Goal: Task Accomplishment & Management: Complete application form

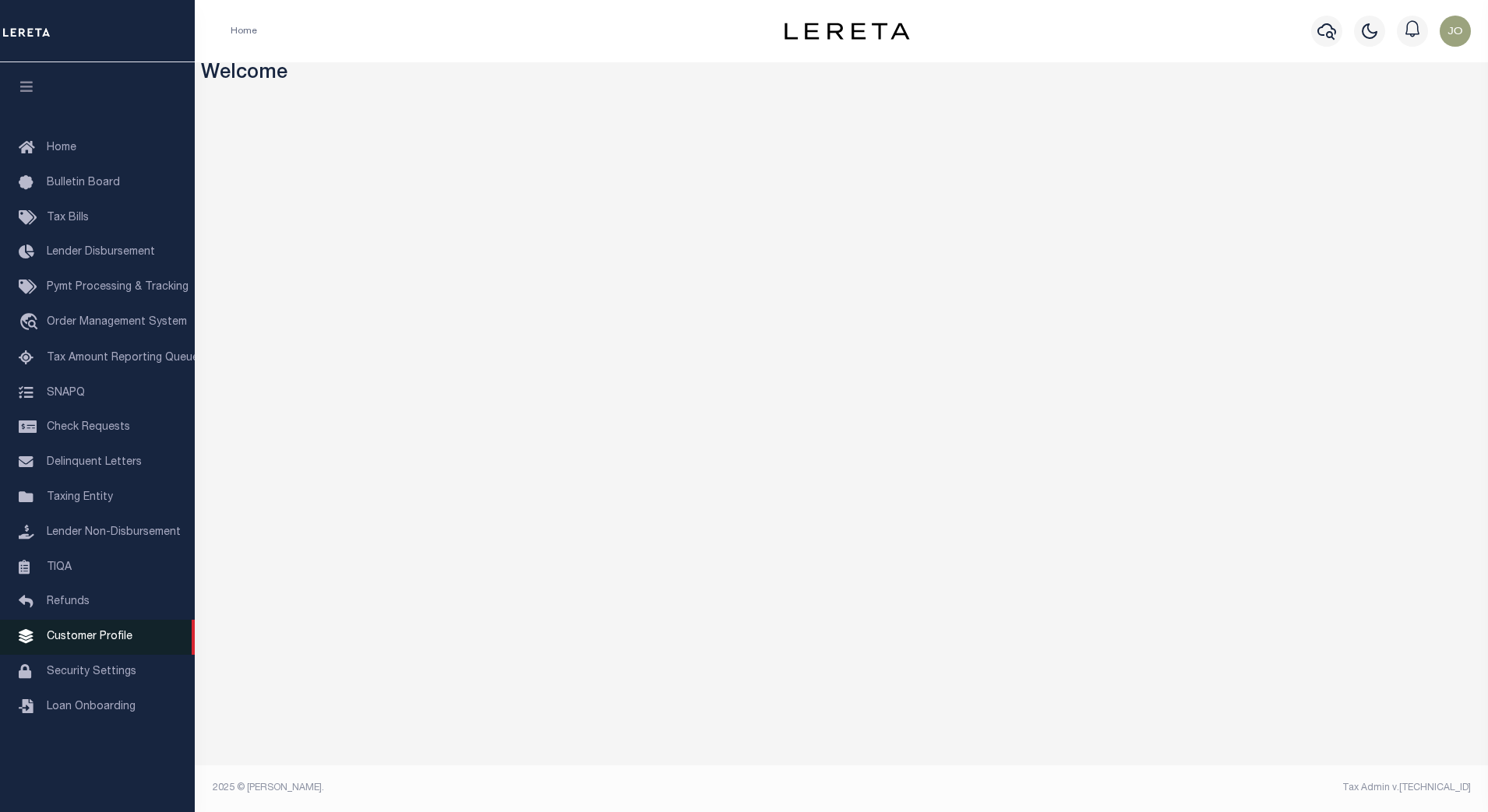
click at [100, 653] on link "Customer Profile" at bounding box center [97, 637] width 195 height 35
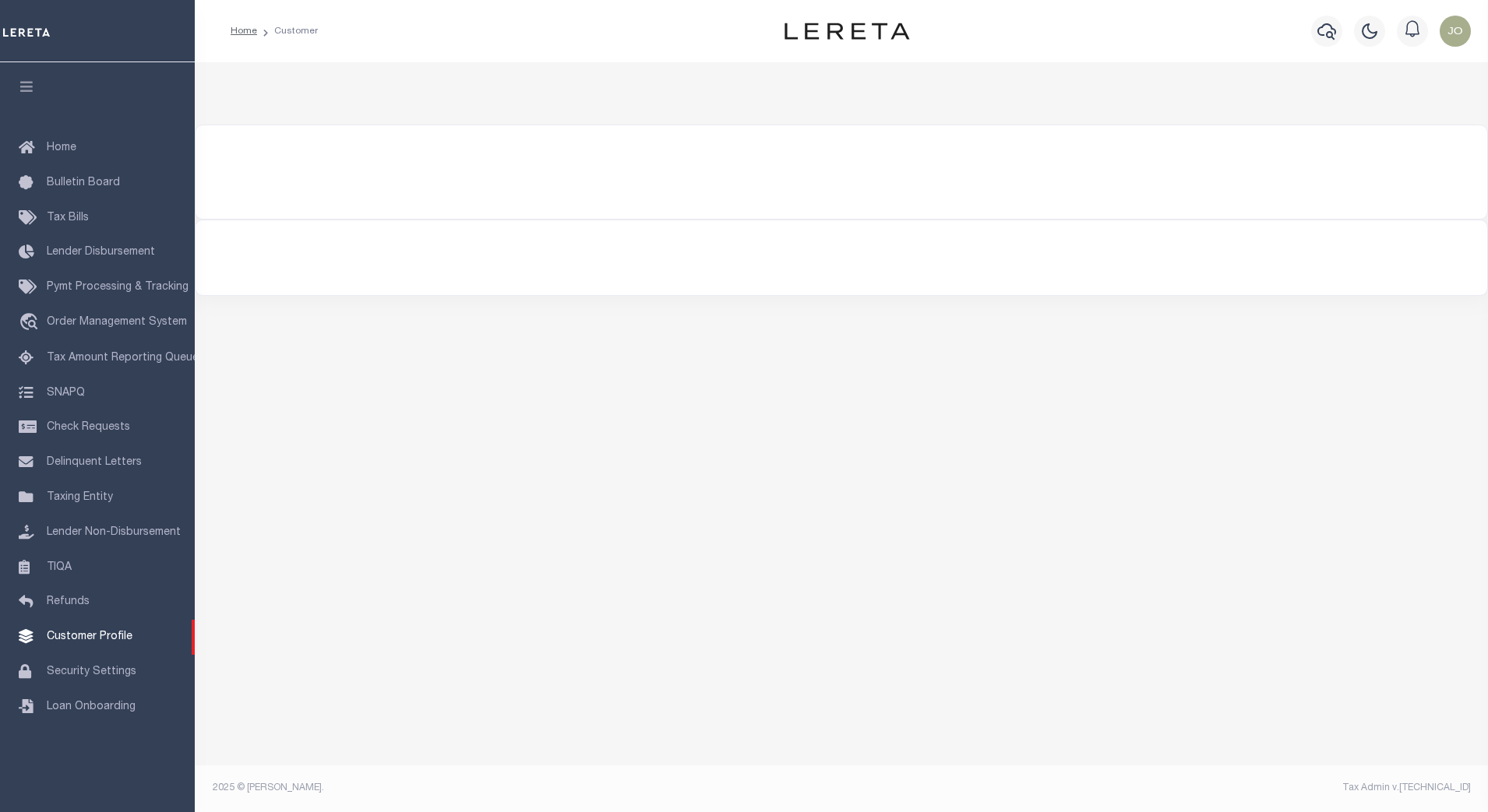
type input "934"
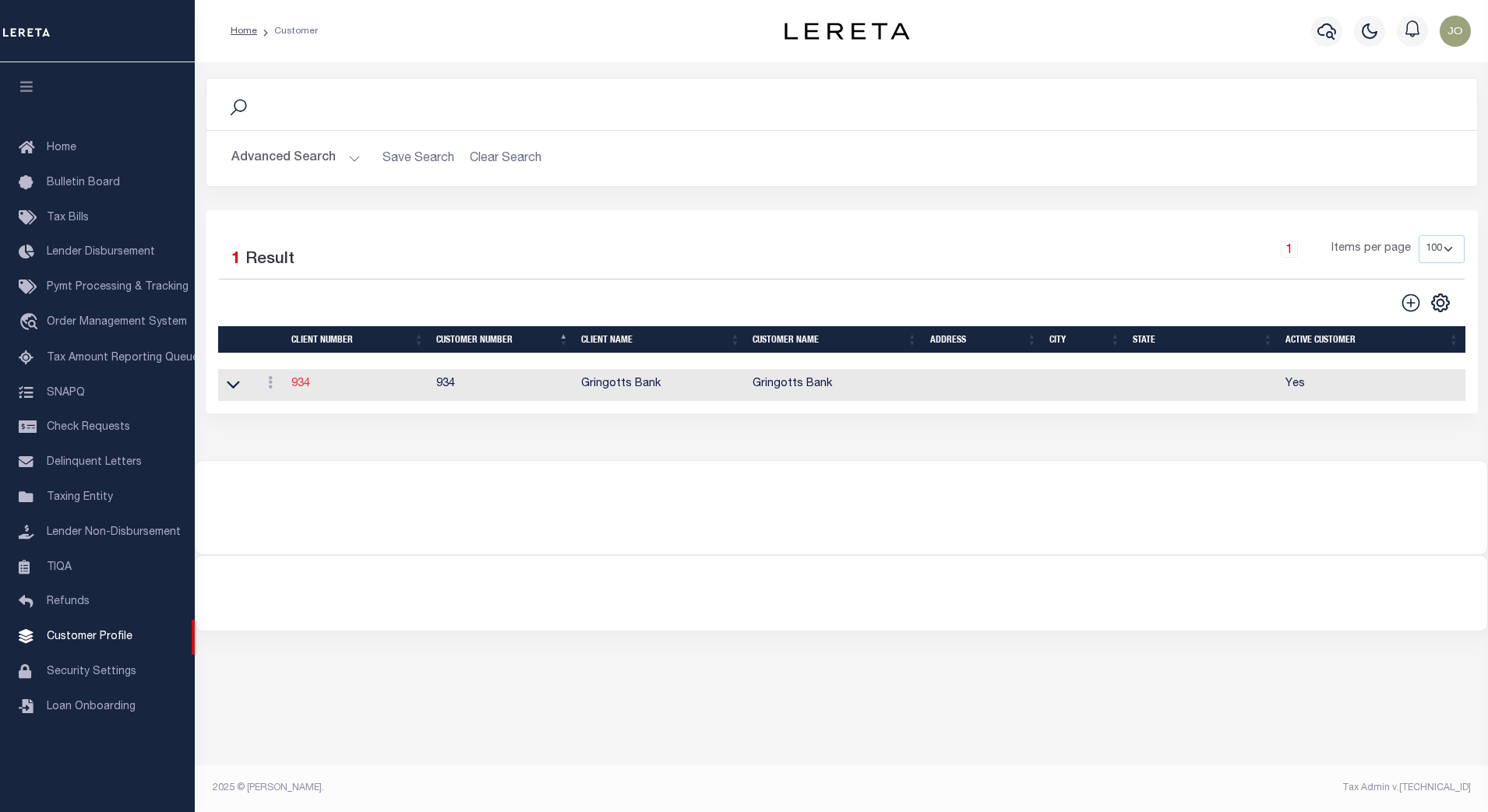
click at [304, 387] on link "934" at bounding box center [301, 383] width 19 height 11
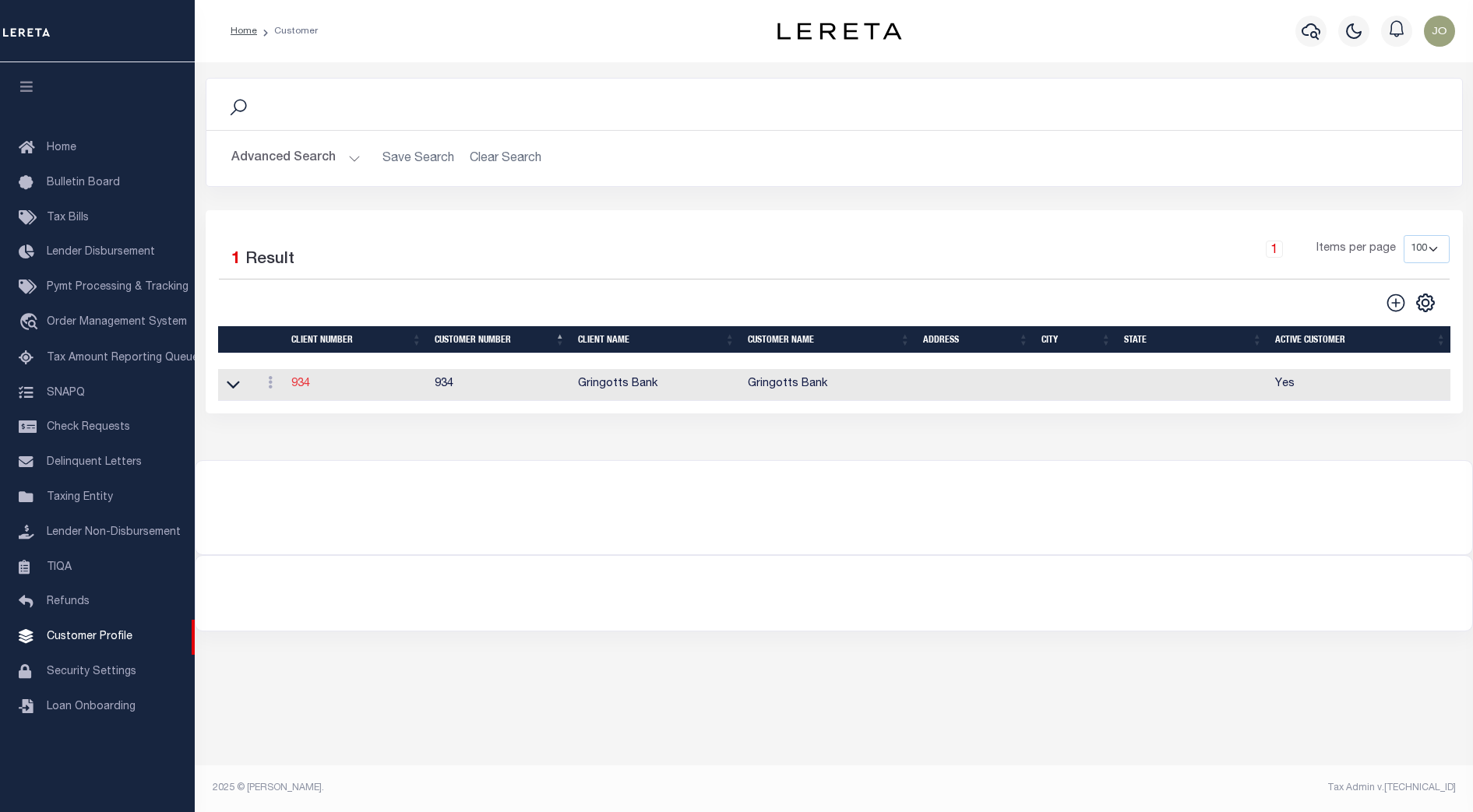
select select
type input "Gringotts Bank"
select select "Mixed Portfolio"
type input "[PERSON_NAME]"
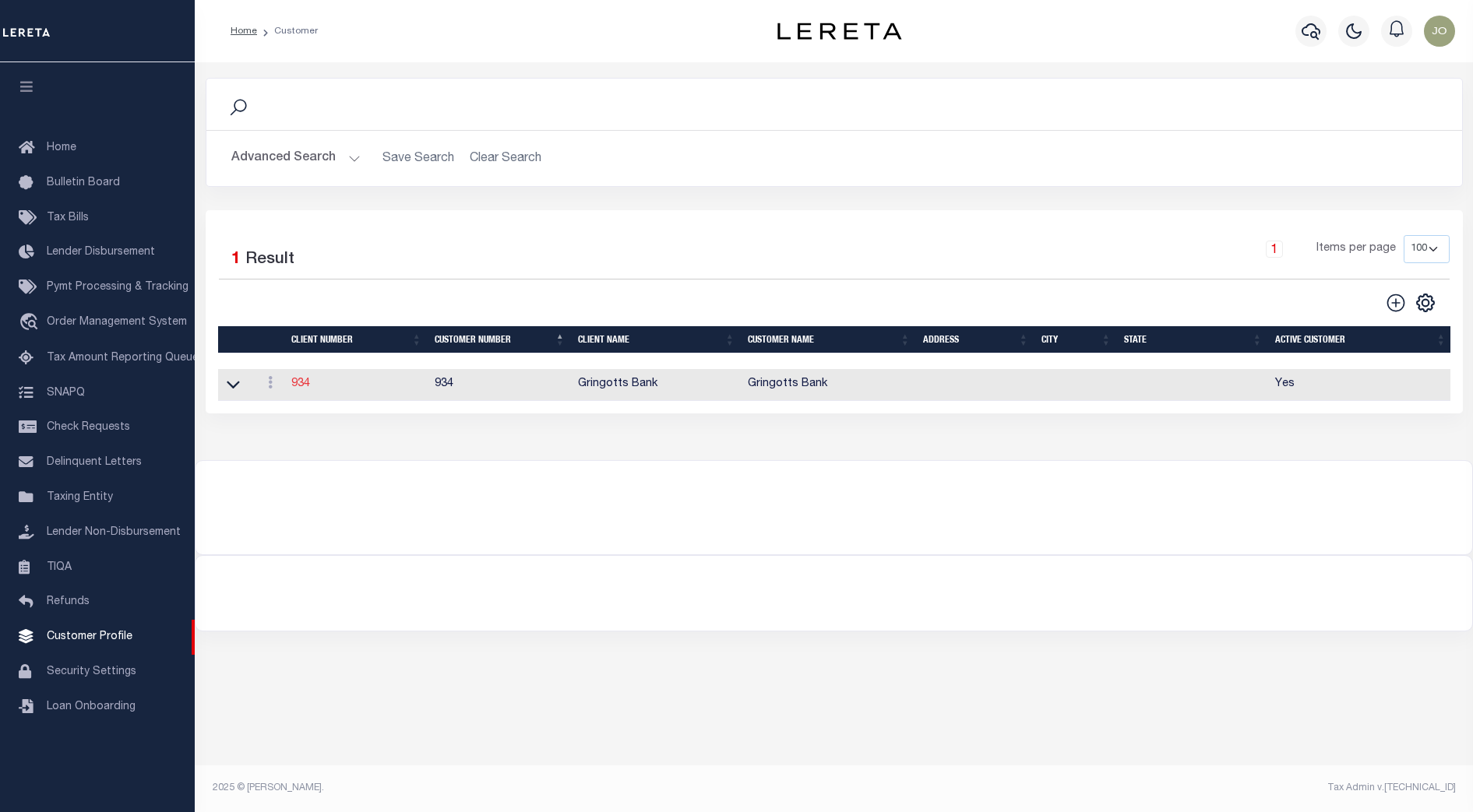
type input "[DATE]"
select select "Tier 1"
select select "FIC"
checkbox input "true"
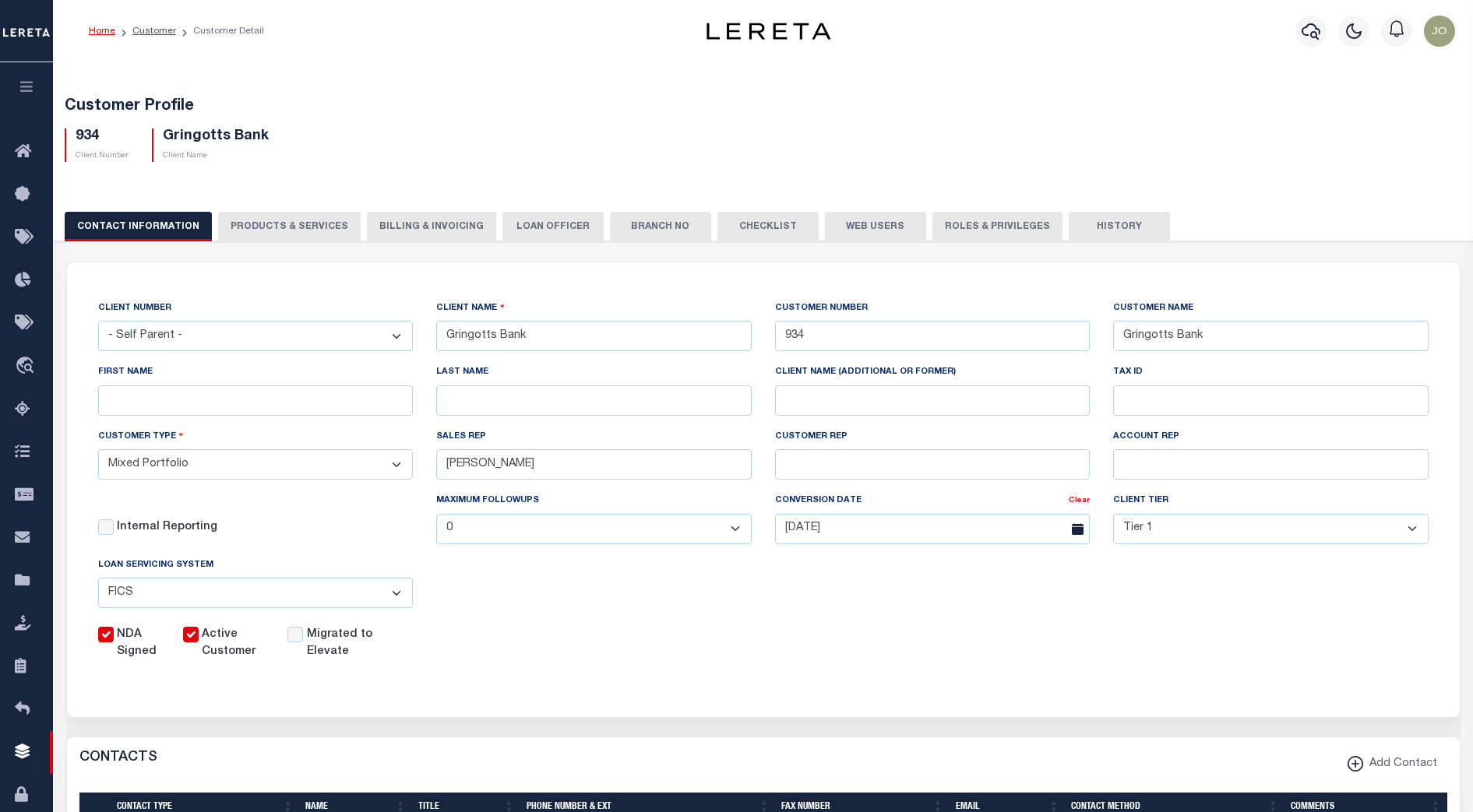
click at [292, 235] on button "PRODUCTS & SERVICES" at bounding box center [289, 226] width 142 height 30
select select "STX"
radio input "true"
checkbox input "true"
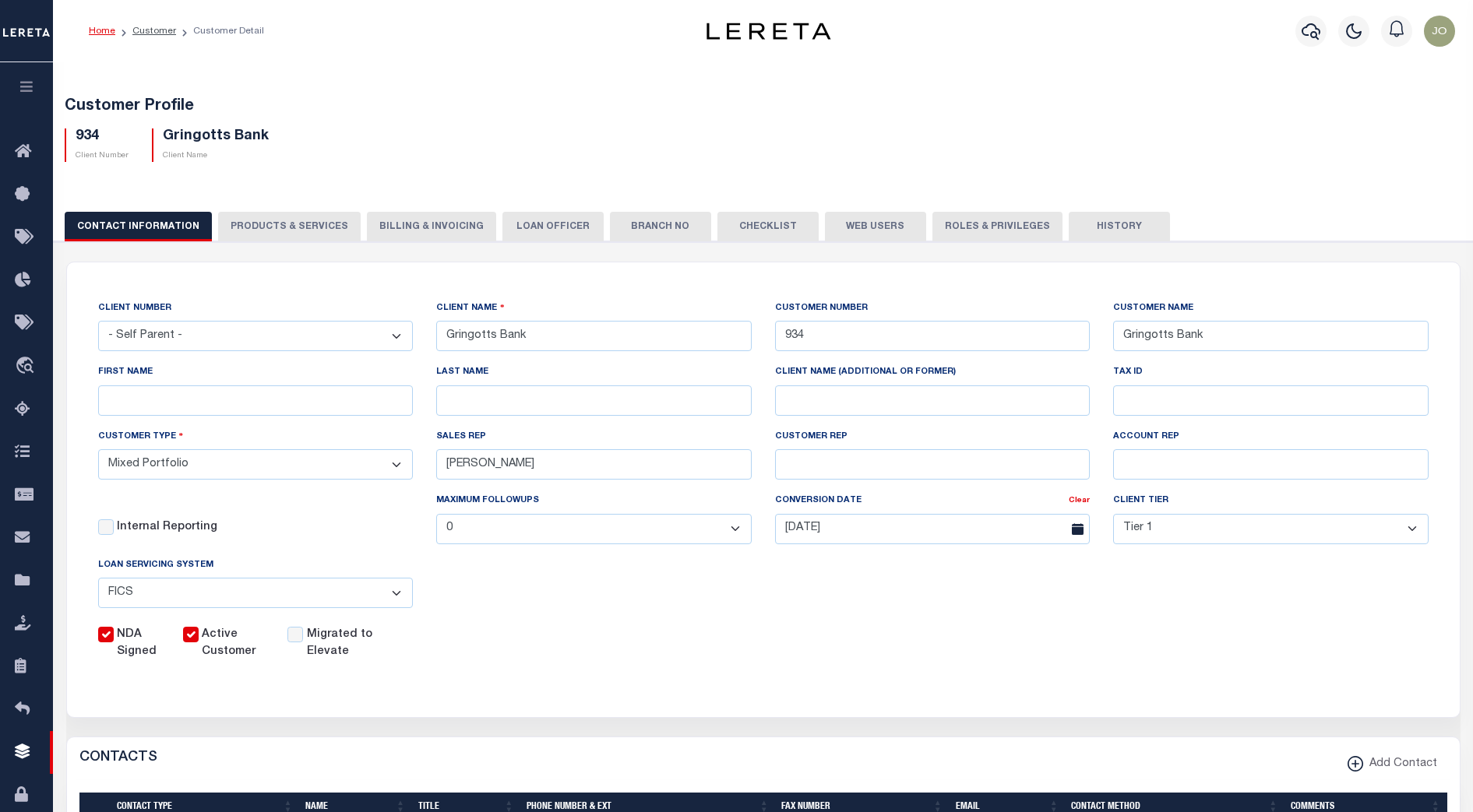
checkbox input "true"
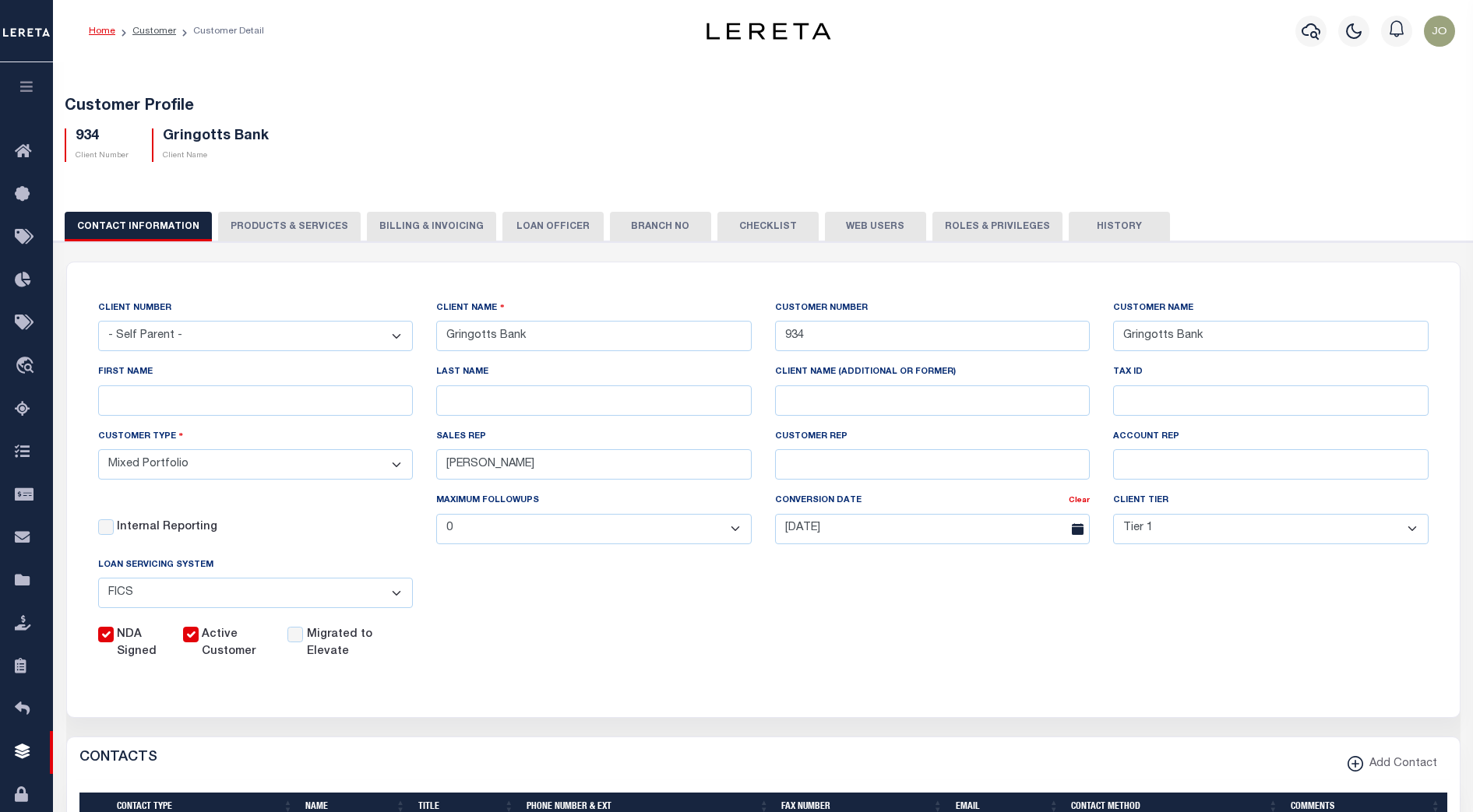
checkbox input "true"
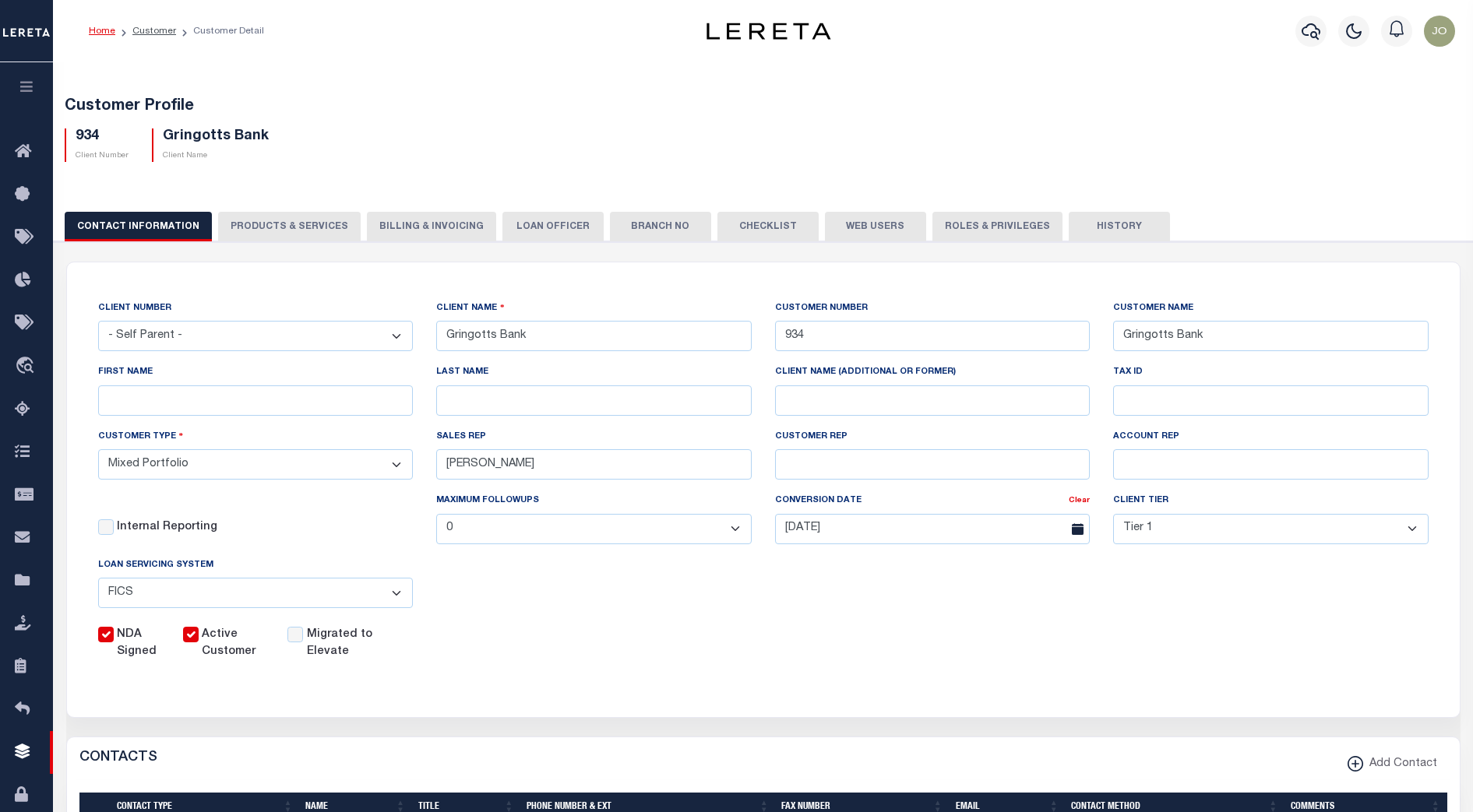
checkbox input "true"
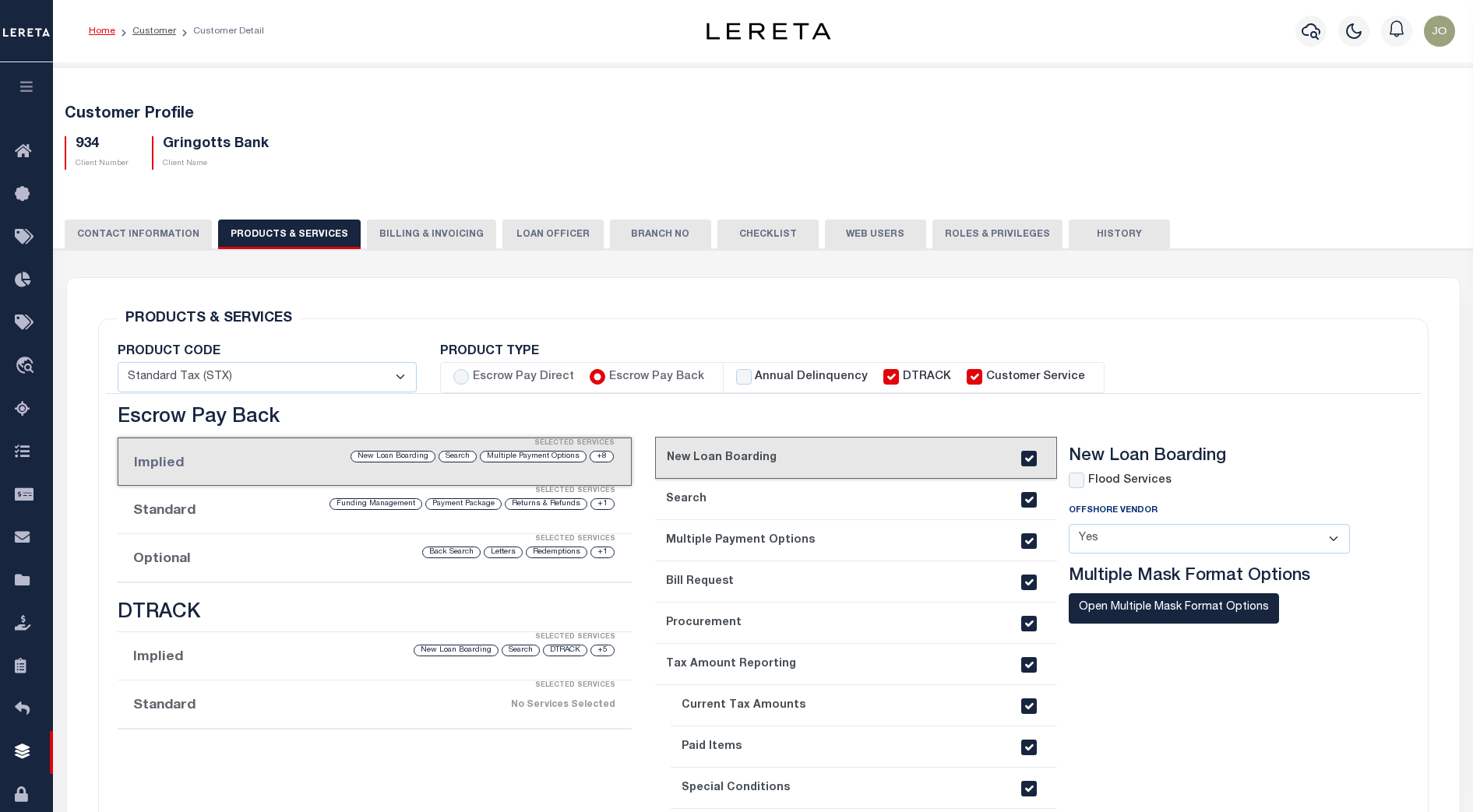
click at [792, 405] on div "PRODUCT CODE - Select - Standard Tax (STX) Outsourcing (OS) Enhanced Tax (ETX) …" at bounding box center [763, 648] width 1314 height 605
click at [510, 567] on li "Optional Selected Services +1 Redemptions Letters Back Search" at bounding box center [375, 558] width 514 height 48
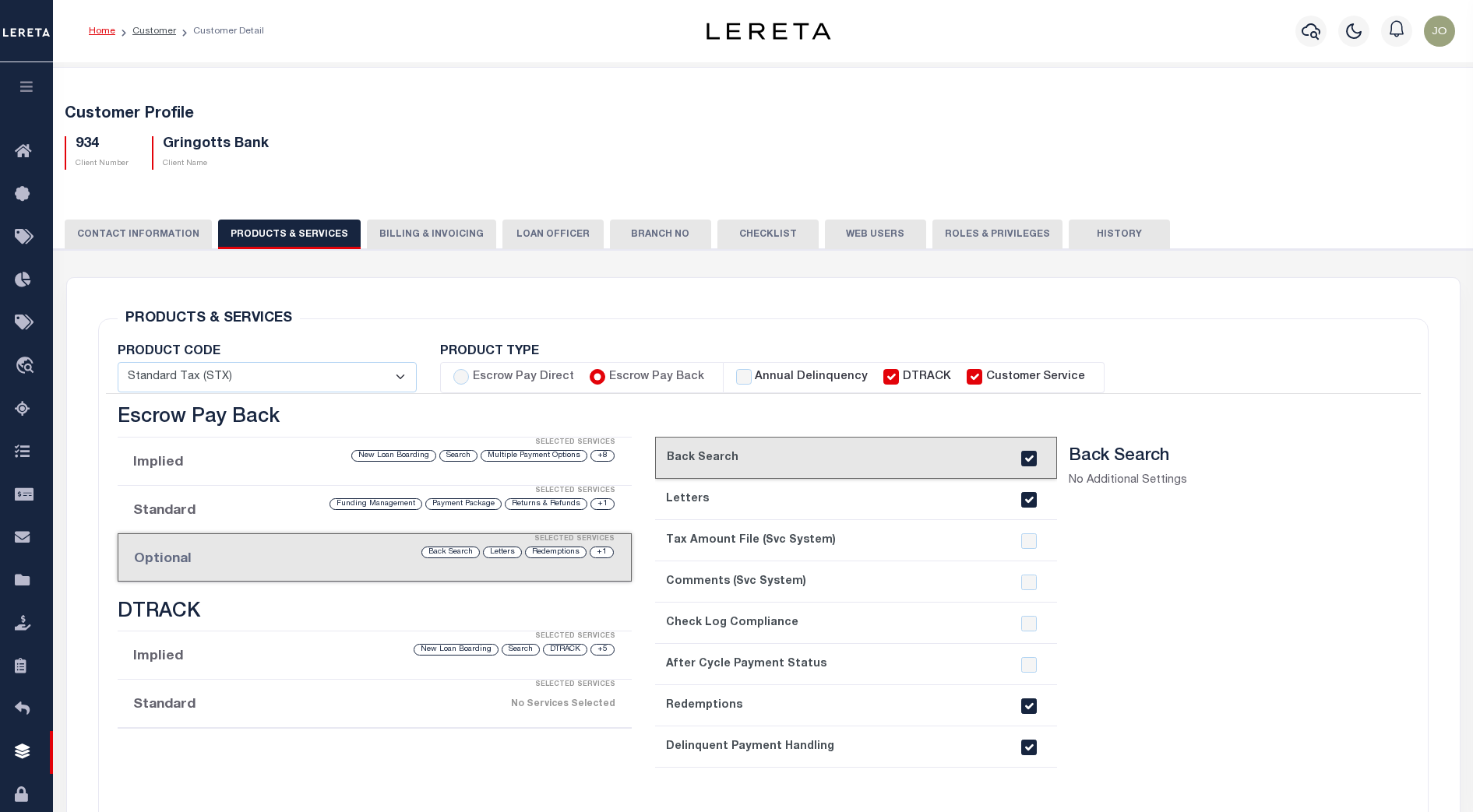
click at [1032, 751] on input "checkbox" at bounding box center [1029, 748] width 15 height 15
checkbox input "false"
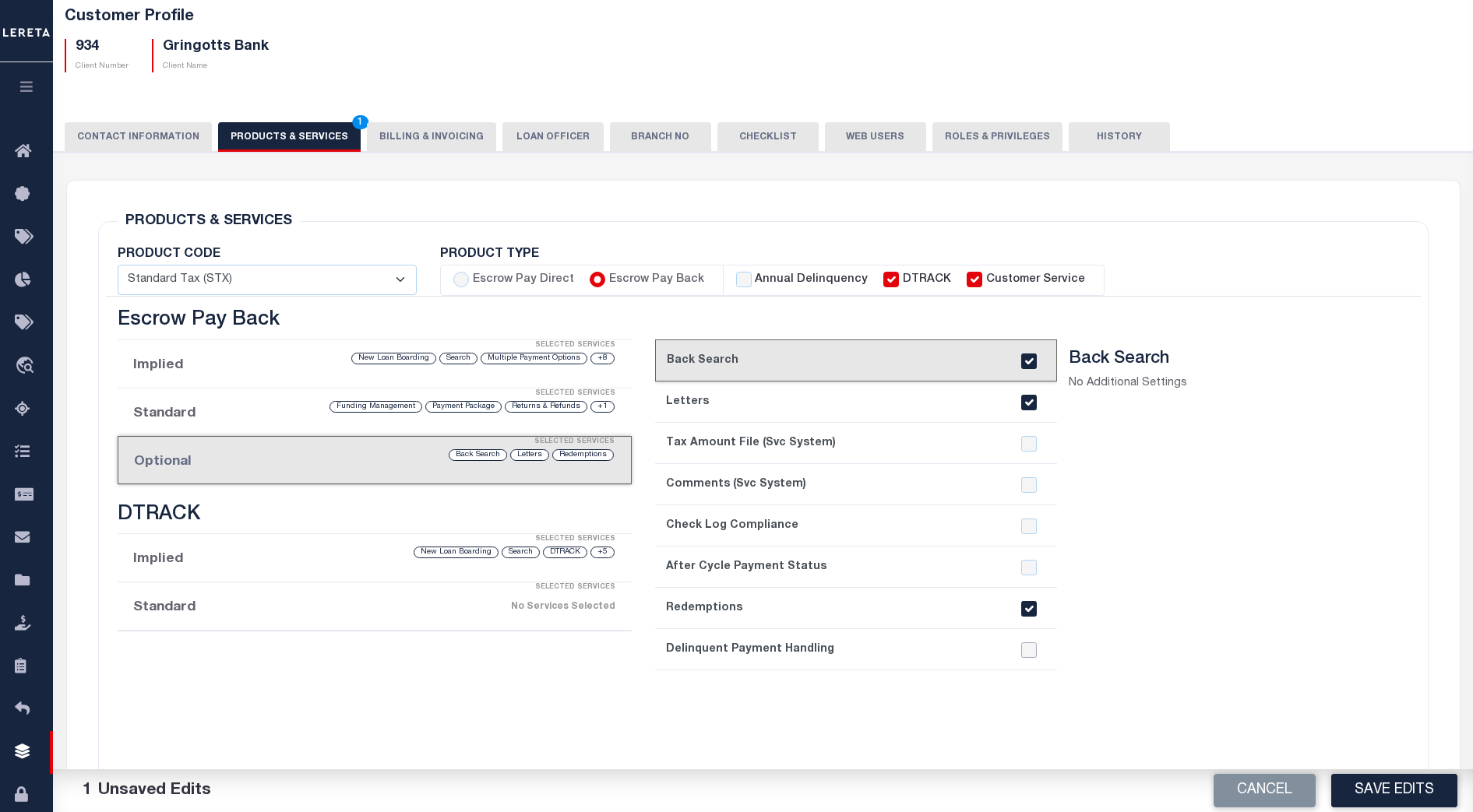
scroll to position [195, 0]
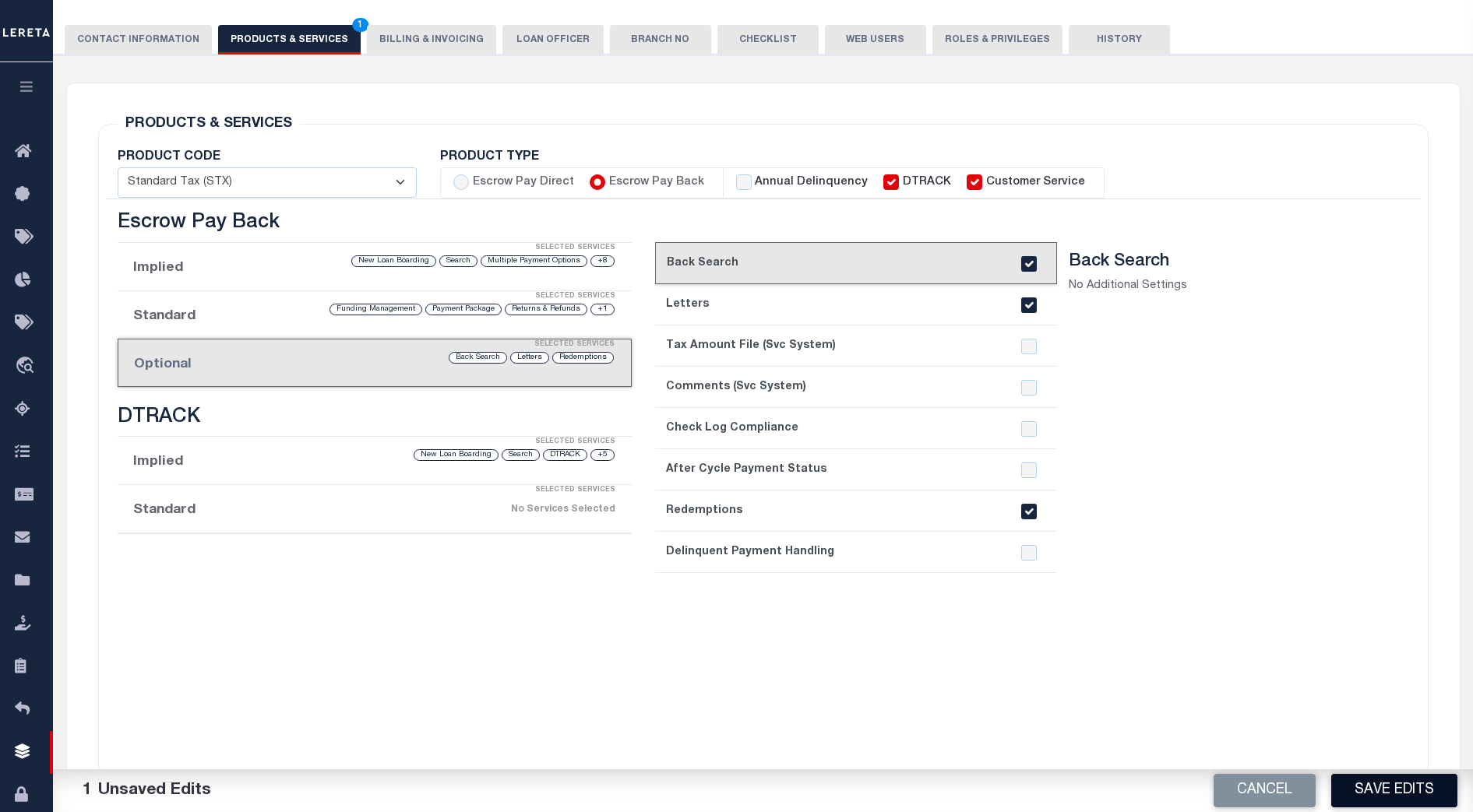
click at [1386, 788] on button "Save Edits" at bounding box center [1393, 791] width 126 height 33
